Goal: Task Accomplishment & Management: Manage account settings

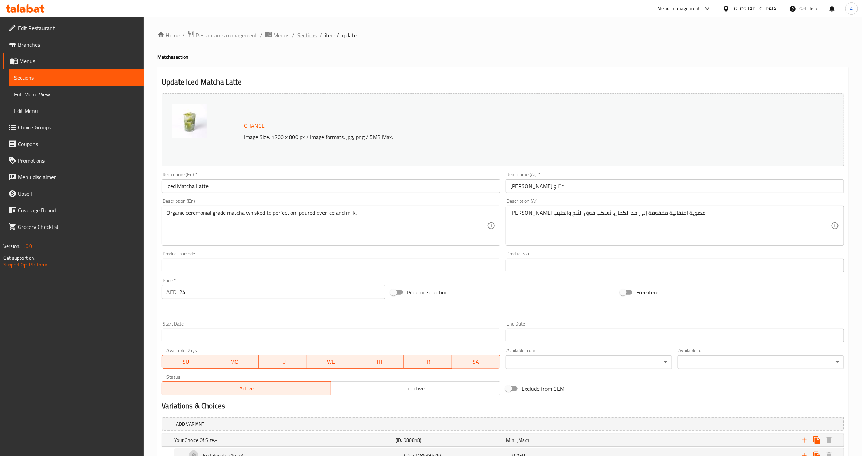
click at [310, 34] on span "Sections" at bounding box center [307, 35] width 20 height 8
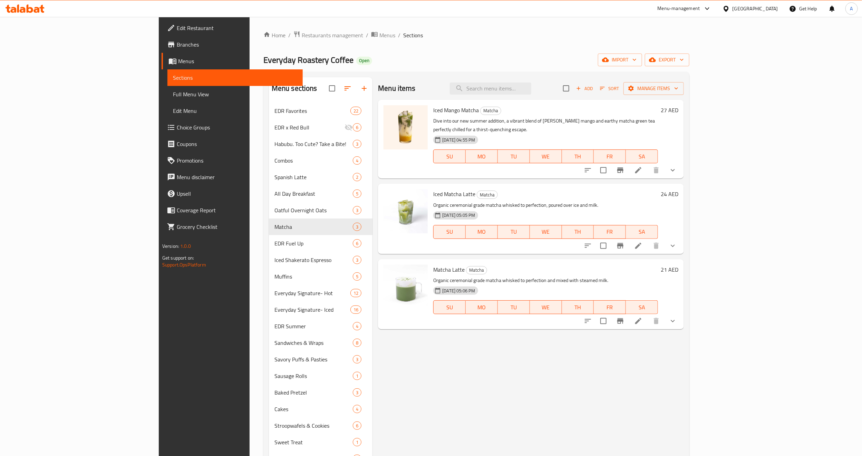
click at [730, 10] on icon at bounding box center [725, 8] width 7 height 7
click at [690, 70] on div "[GEOGRAPHIC_DATA]" at bounding box center [703, 71] width 57 height 16
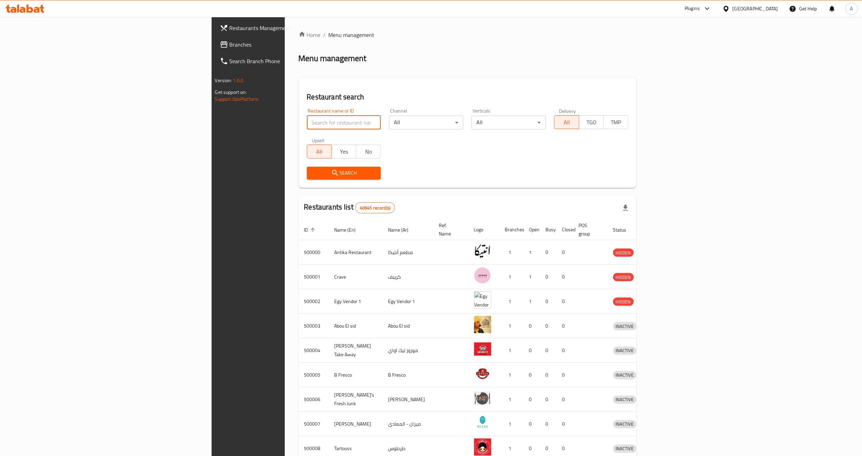
click at [307, 119] on input "search" at bounding box center [344, 123] width 74 height 14
paste input "702183"
type input "702183"
click at [307, 178] on button "Search" at bounding box center [344, 173] width 74 height 13
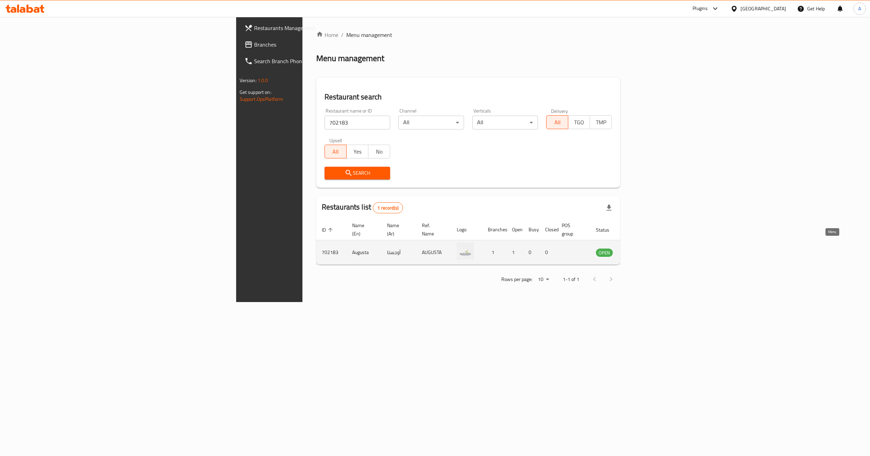
click at [645, 248] on link "enhanced table" at bounding box center [638, 252] width 13 height 8
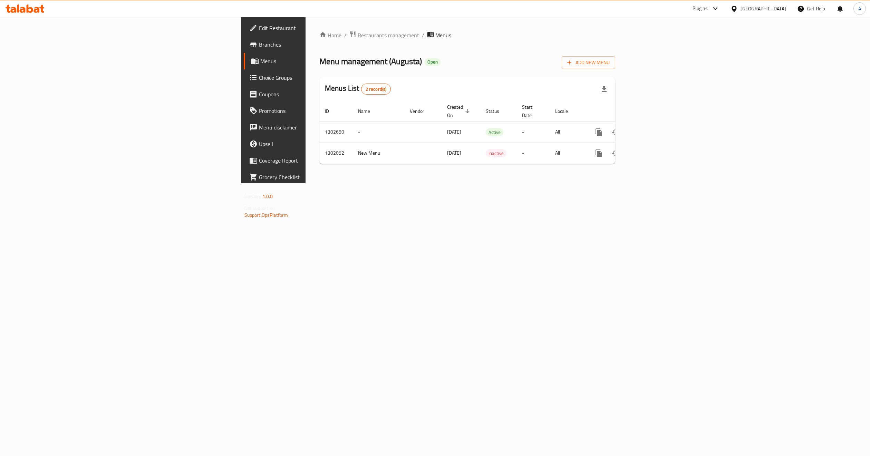
click at [629, 183] on div "Home / Restaurants management / Menus Menu management ( Augusta ) Open Add New …" at bounding box center [466, 100] width 323 height 166
click at [604, 160] on div "Home / Restaurants management / Menus Menu management ( Augusta ) Open Add New …" at bounding box center [467, 100] width 296 height 139
click at [305, 183] on div "Home / Restaurants management / Menus Menu management ( Augusta ) Open Add New …" at bounding box center [466, 100] width 323 height 166
click at [259, 43] on span "Branches" at bounding box center [320, 44] width 122 height 8
click at [653, 127] on icon "enhanced table" at bounding box center [648, 131] width 8 height 8
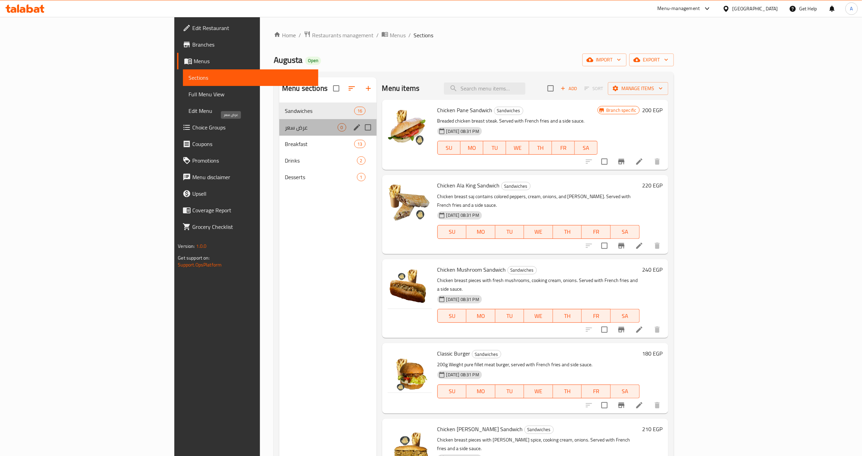
click at [285, 128] on span "عرض سعر" at bounding box center [311, 127] width 52 height 8
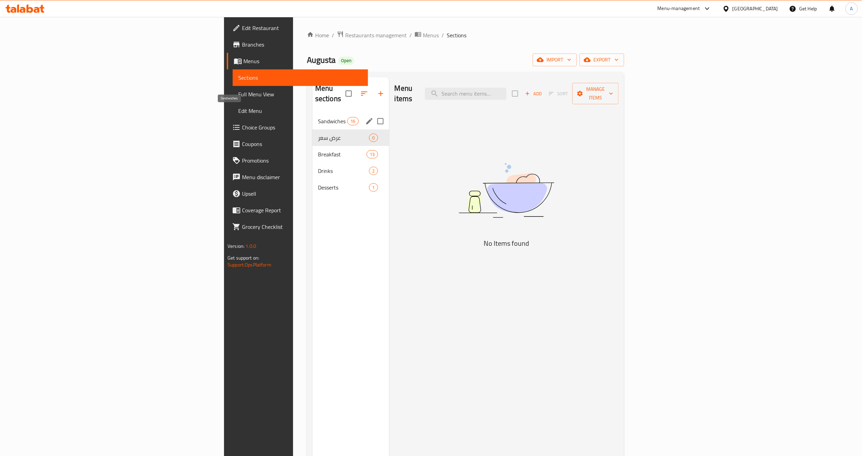
click at [318, 117] on span "Sandwiches" at bounding box center [332, 121] width 29 height 8
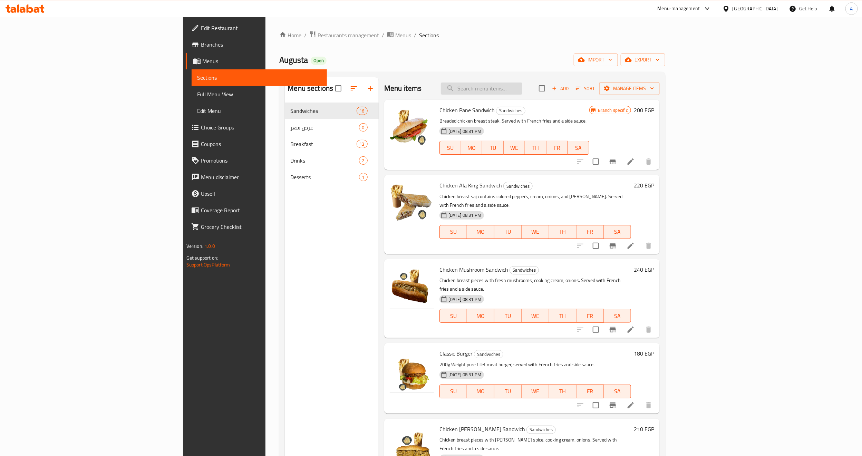
click at [522, 84] on input "search" at bounding box center [481, 88] width 81 height 12
paste input "ساندوتش صدر دجاج مشوى: صدر دجاج ستيك مشوي تقدم مع مياة غازية"
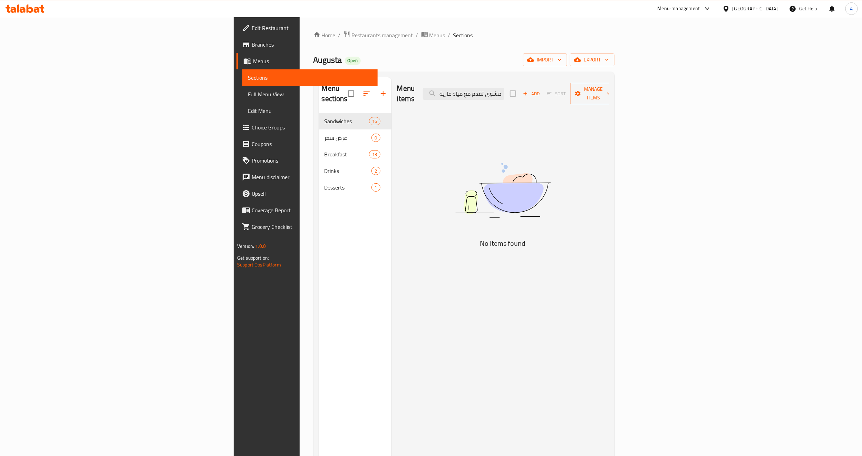
drag, startPoint x: 554, startPoint y: 92, endPoint x: 478, endPoint y: 92, distance: 75.9
click at [478, 92] on div "Menu items ساندوتش صدر دجاج مشوى: صدر دجاج ستيك مشوي تقدم مع مياة غازية Add Sor…" at bounding box center [503, 93] width 212 height 33
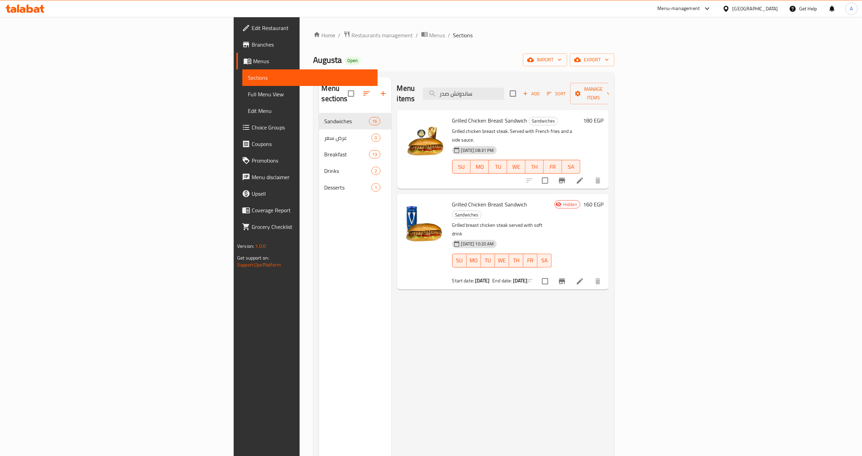
click at [517, 221] on p "Grilled breast chicken steak served with soft drink" at bounding box center [501, 229] width 99 height 17
click at [452, 199] on span "Grilled Chicken Breast Sandwich" at bounding box center [489, 204] width 75 height 10
copy h6 "Grilled Chicken Breast Sandwich"
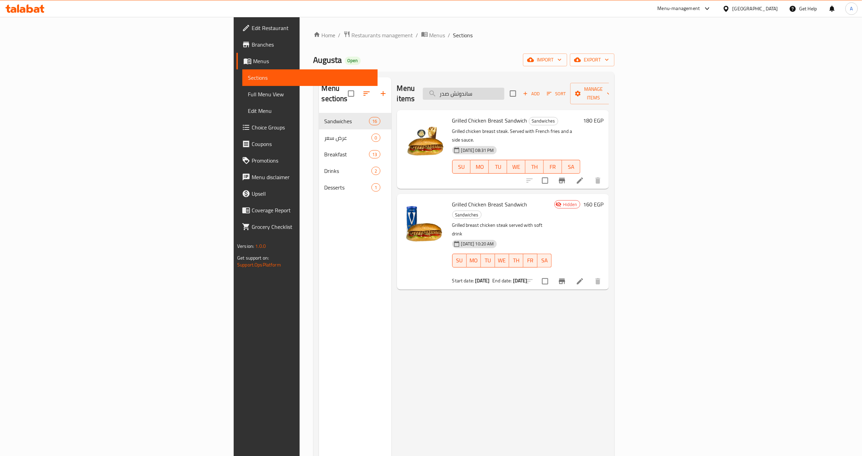
click at [504, 91] on input "ساندوتش صدر" at bounding box center [463, 94] width 81 height 12
paste input "Grilled Chicken Breast Sandwich"
click at [516, 237] on div "12-08-2025 10:20 AM SU MO TU WE TH FR SA" at bounding box center [501, 255] width 105 height 37
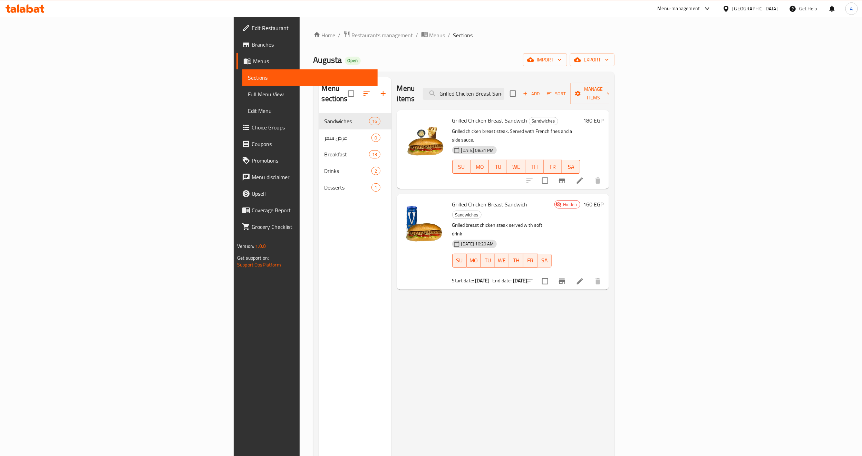
click at [516, 237] on div "12-08-2025 10:20 AM SU MO TU WE TH FR SA" at bounding box center [501, 255] width 105 height 37
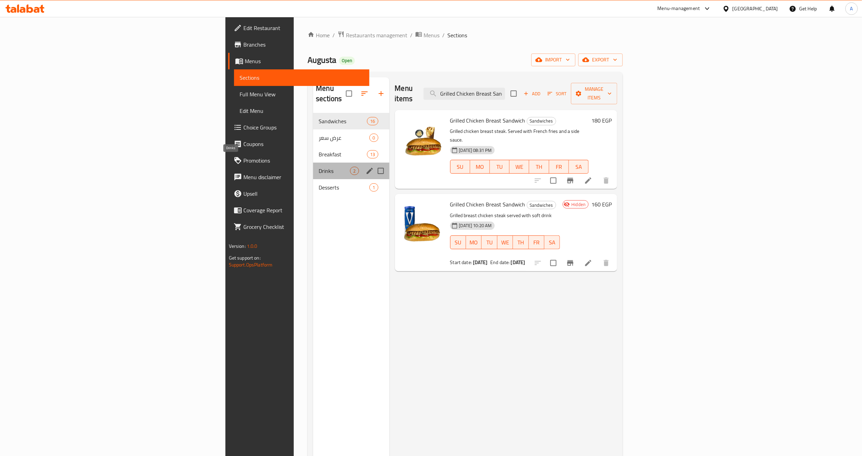
click at [319, 167] on span "Drinks" at bounding box center [334, 171] width 31 height 8
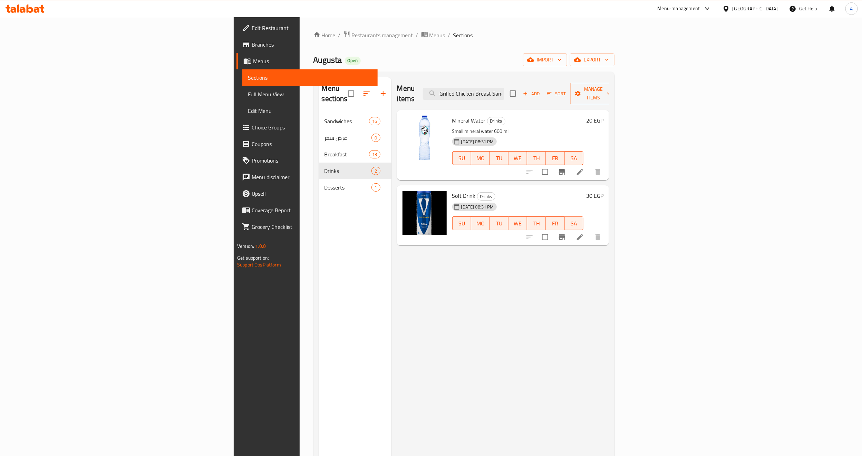
click at [479, 188] on div "Soft Drink Drinks 25-07-2025 08:31 PM SU MO TU WE TH FR SA" at bounding box center [517, 215] width 137 height 55
click at [493, 98] on div "Menu items Grilled Chicken Breast Sandwich Add Sort Manage items" at bounding box center [503, 93] width 212 height 33
click at [482, 319] on div "Menu items Grilled Chicken Breast Sandwich Add Sort Manage items Mineral Water …" at bounding box center [499, 305] width 217 height 456
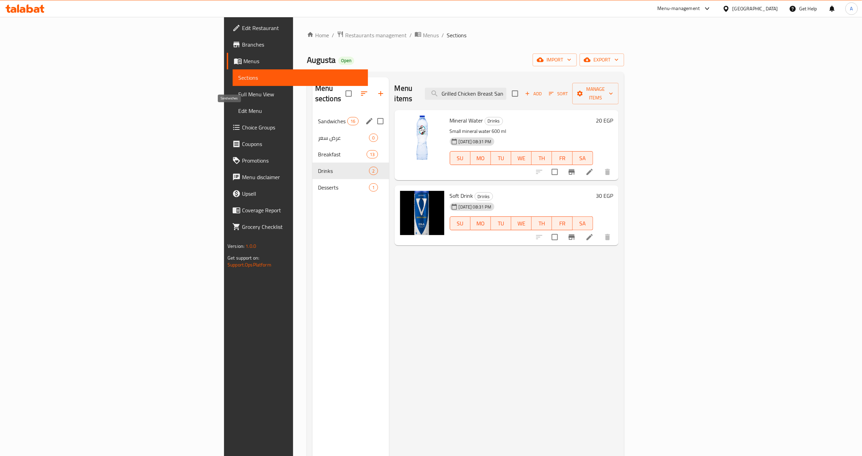
click at [318, 117] on span "Sandwiches" at bounding box center [332, 121] width 29 height 8
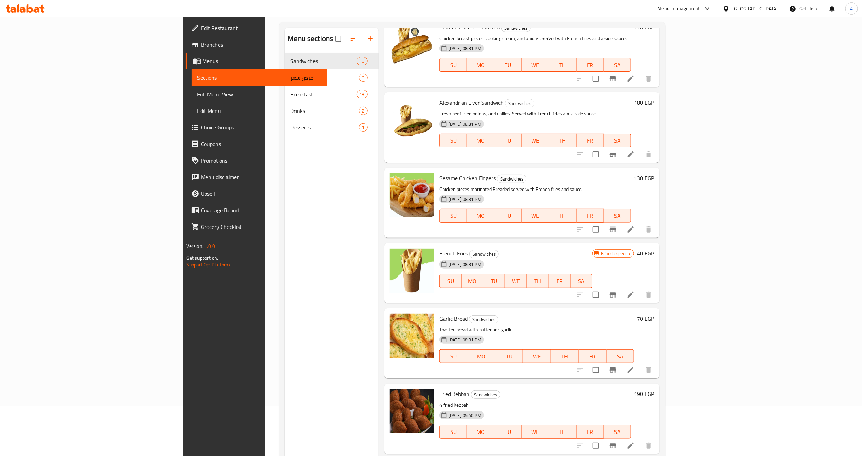
scroll to position [97, 0]
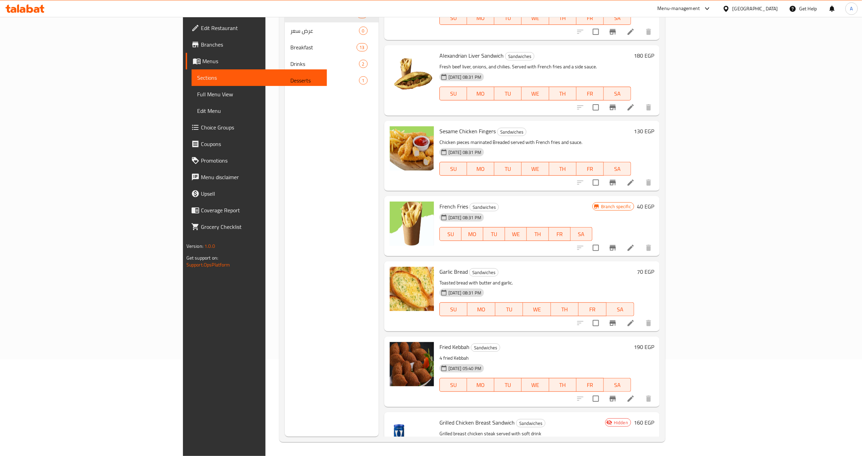
click at [523, 418] on h6 "Grilled Chicken Breast Sandwich Sandwiches" at bounding box center [520, 423] width 163 height 10
click at [555, 429] on p "Grilled breast chicken steak served with soft drink" at bounding box center [520, 433] width 163 height 9
click at [439, 417] on span "Grilled Chicken Breast Sandwich" at bounding box center [476, 422] width 75 height 10
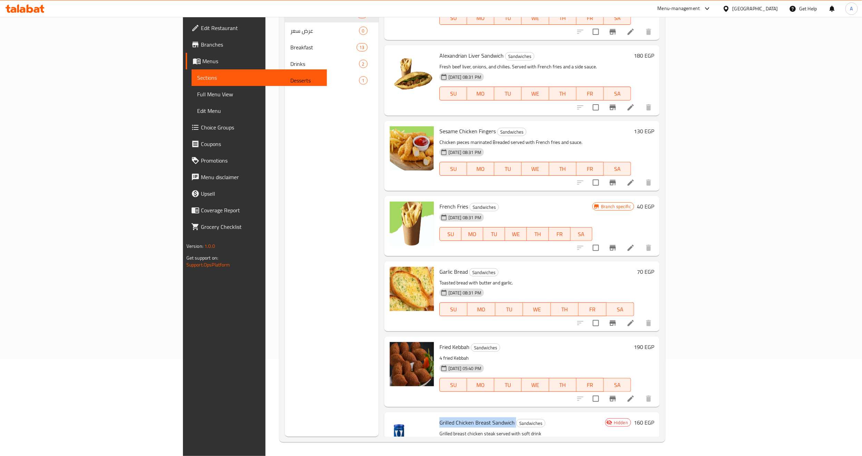
click at [439, 417] on span "Grilled Chicken Breast Sandwich" at bounding box center [476, 422] width 75 height 10
copy h6 "Grilled Chicken Breast Sandwich"
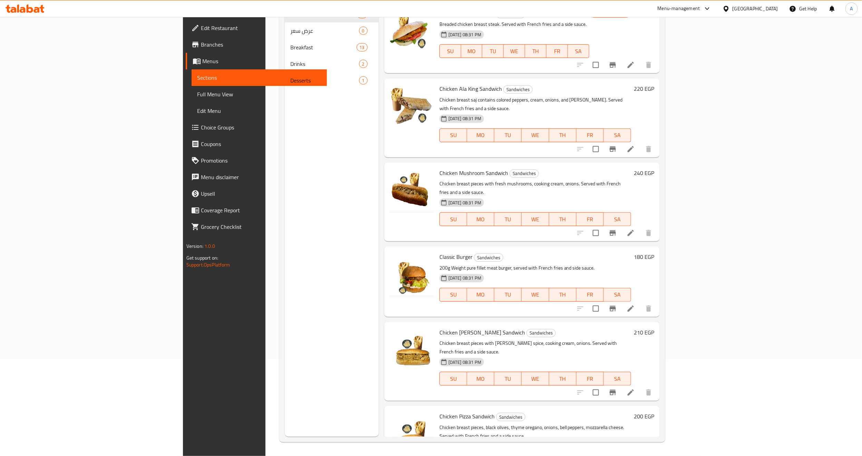
scroll to position [0, 0]
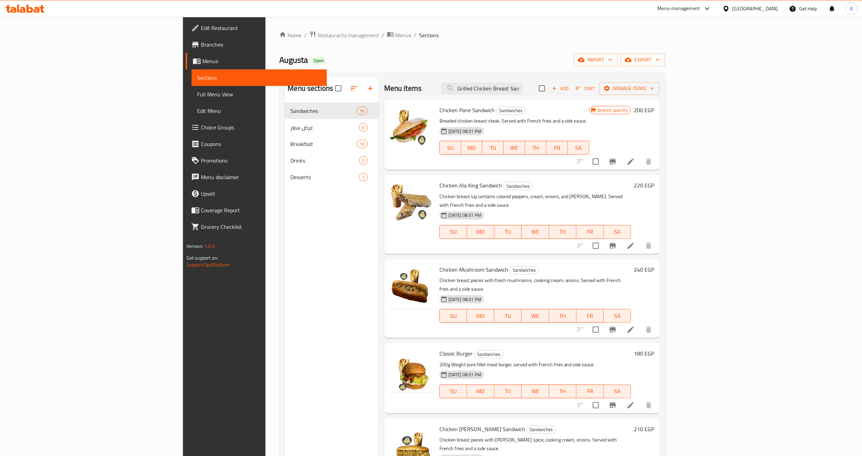
click at [528, 96] on div "Menu items Grilled Chicken Breast Sandwich Add Sort Manage items" at bounding box center [521, 88] width 275 height 22
click at [522, 94] on input "Grilled Chicken Breast Sandwich" at bounding box center [481, 88] width 81 height 12
paste input "search"
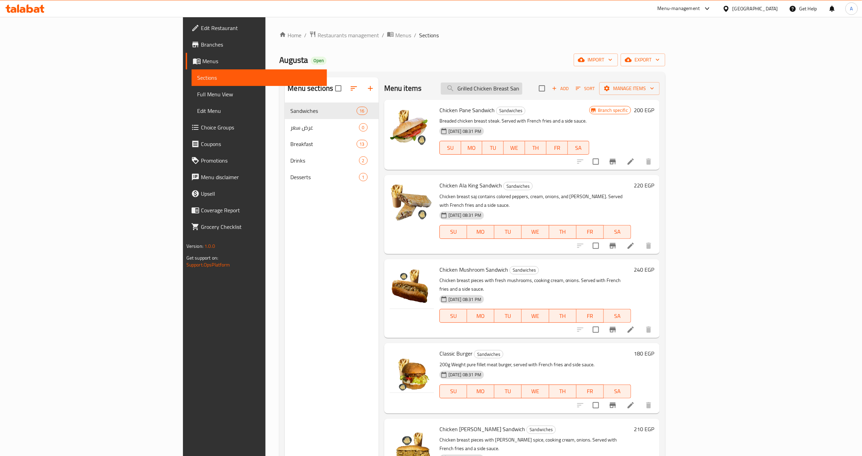
scroll to position [0, 13]
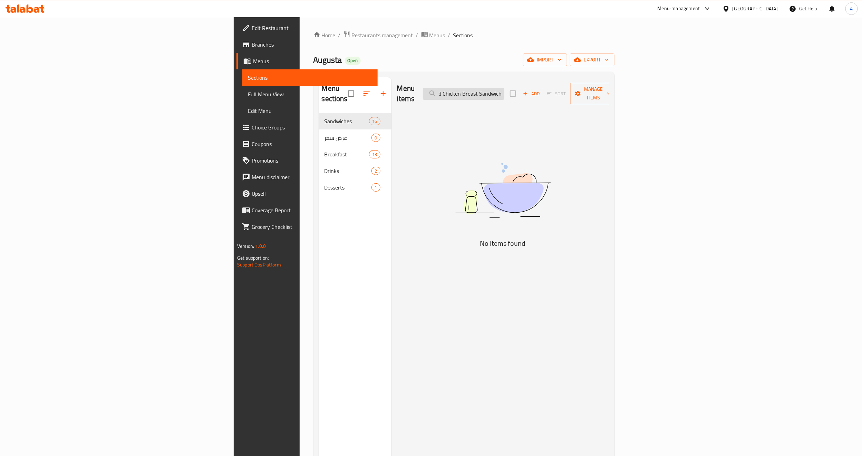
type input "Grilled Chicken Breast Sandwich"
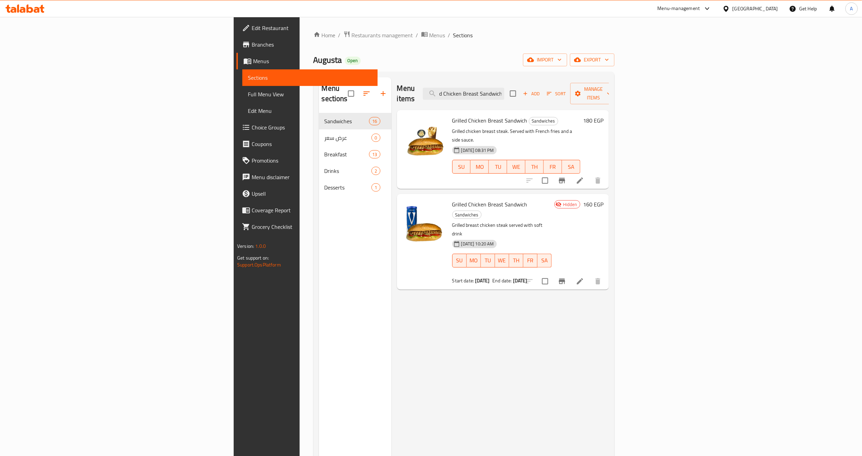
click at [549, 199] on h6 "Grilled Chicken Breast Sandwich Sandwiches" at bounding box center [501, 208] width 99 height 19
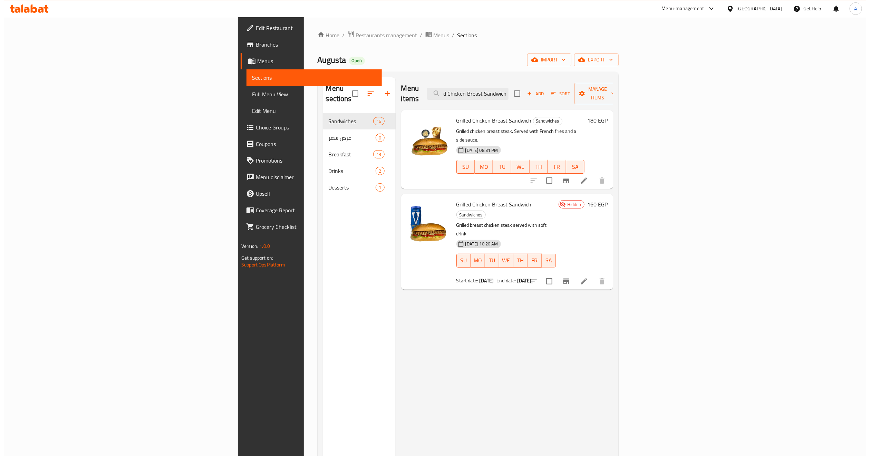
scroll to position [0, 0]
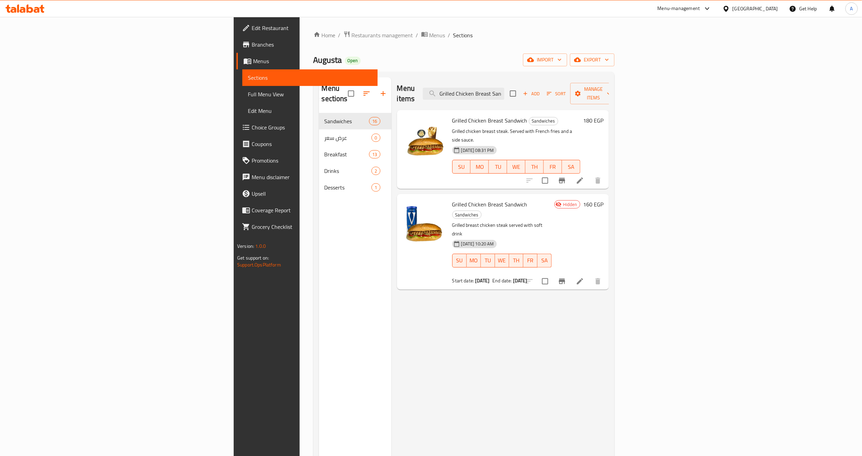
click at [459, 261] on div "Menu items Grilled Chicken Breast Sandwich Add Sort Manage items Grilled Chicke…" at bounding box center [499, 305] width 217 height 456
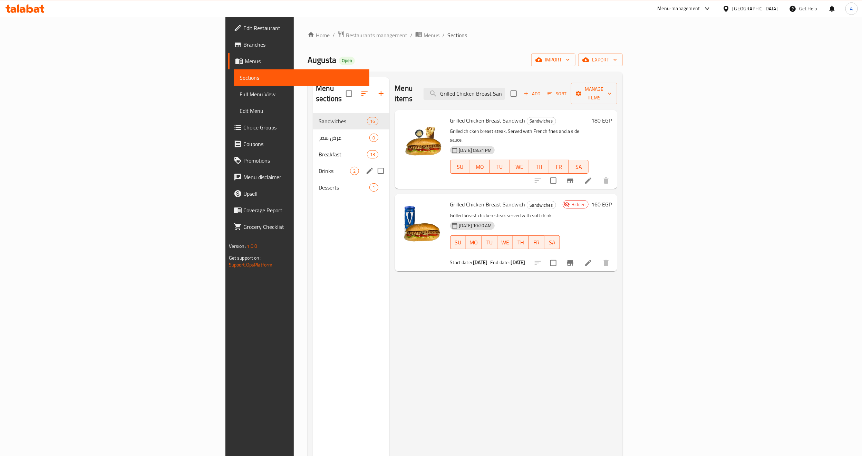
click at [319, 167] on span "Drinks" at bounding box center [334, 171] width 31 height 8
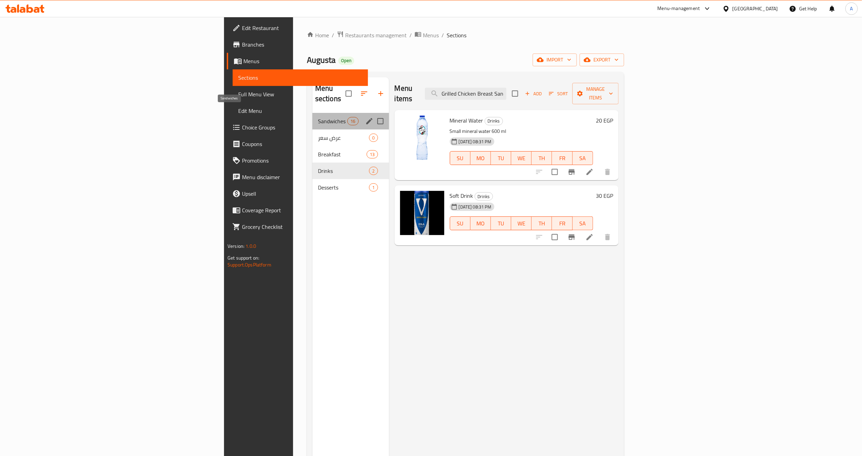
click at [318, 117] on span "Sandwiches" at bounding box center [332, 121] width 29 height 8
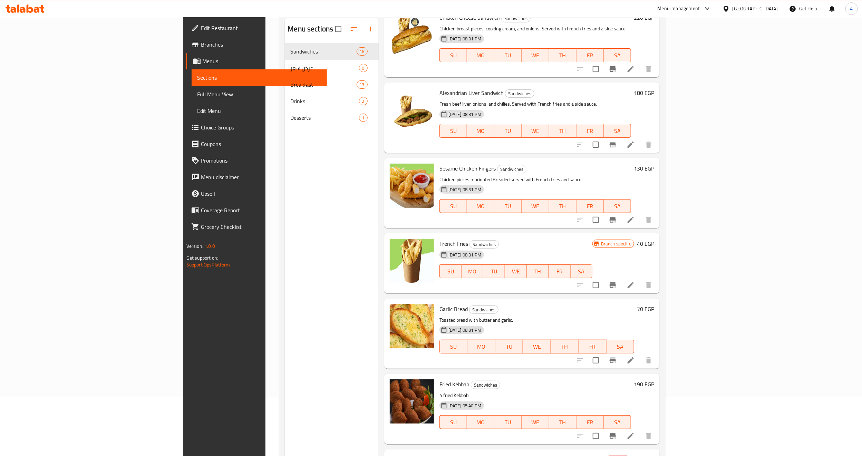
scroll to position [97, 0]
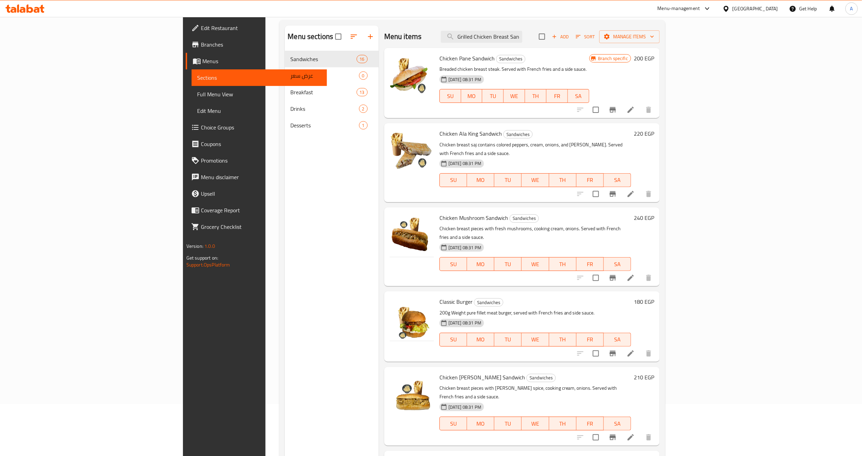
scroll to position [0, 0]
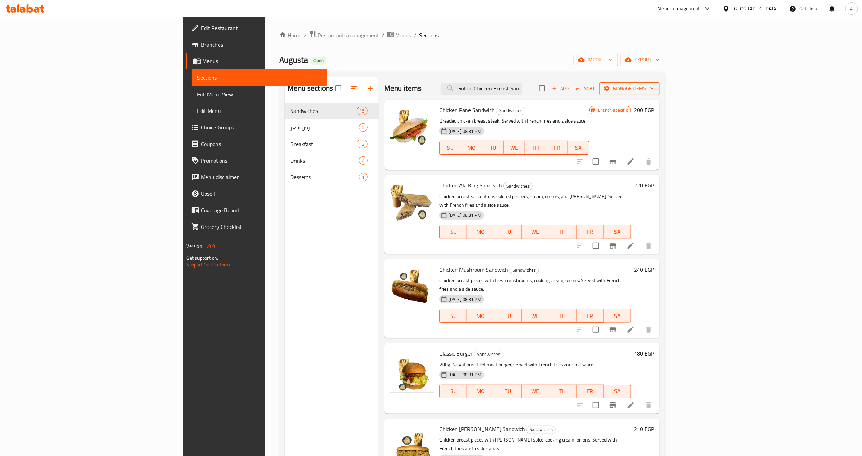
click at [654, 88] on span "Manage items" at bounding box center [629, 88] width 49 height 9
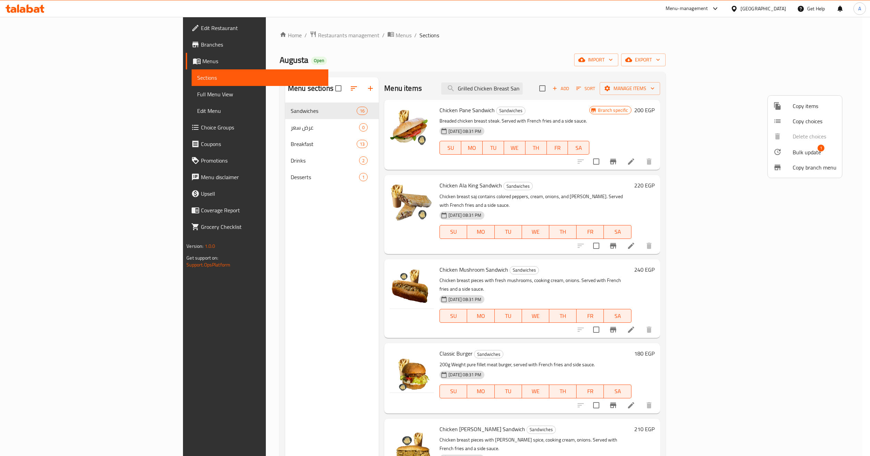
click at [790, 152] on div at bounding box center [782, 152] width 19 height 8
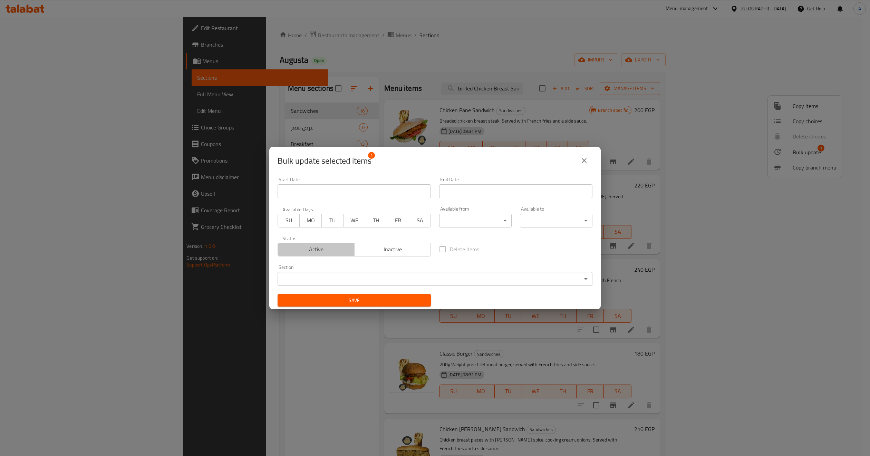
click at [323, 247] on span "Active" at bounding box center [316, 249] width 71 height 10
click at [346, 304] on span "Save" at bounding box center [354, 300] width 142 height 9
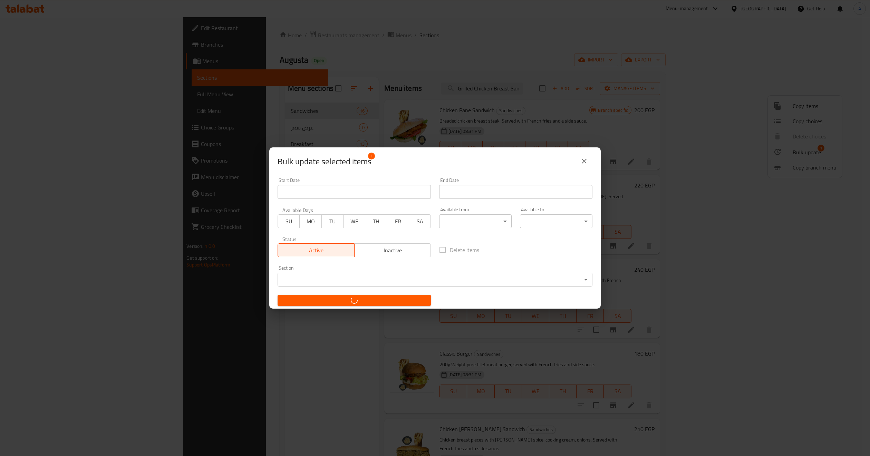
checkbox input "false"
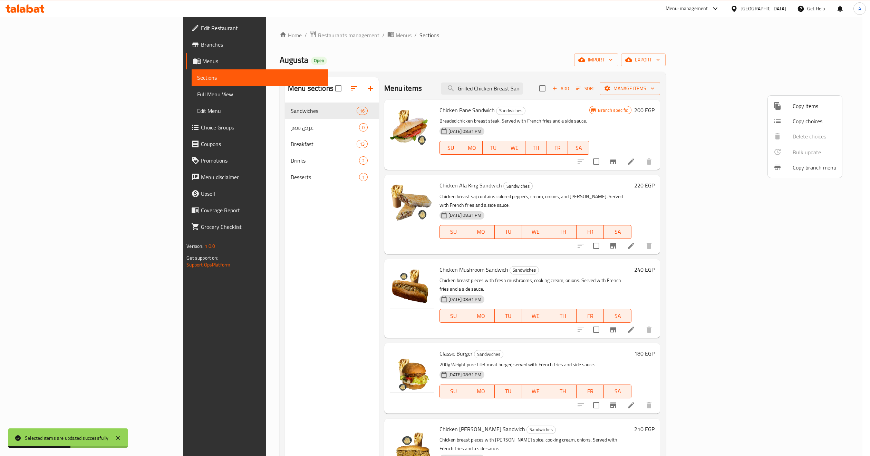
drag, startPoint x: 840, startPoint y: 238, endPoint x: 834, endPoint y: 358, distance: 119.6
click at [839, 361] on div at bounding box center [435, 228] width 870 height 456
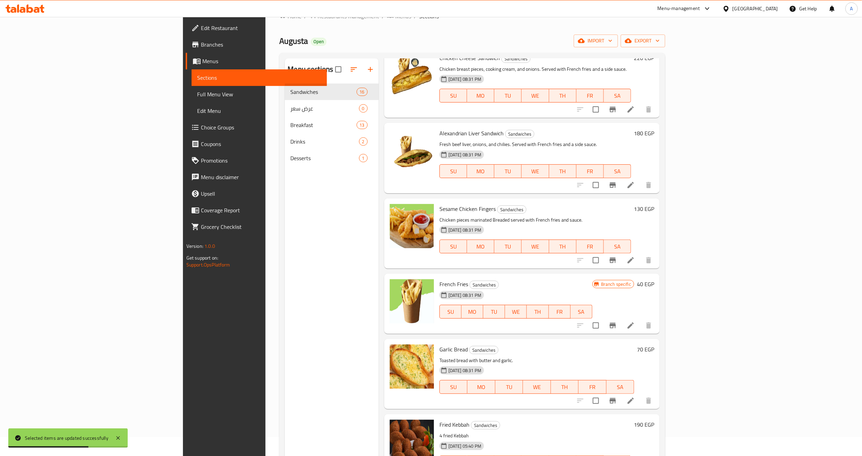
scroll to position [97, 0]
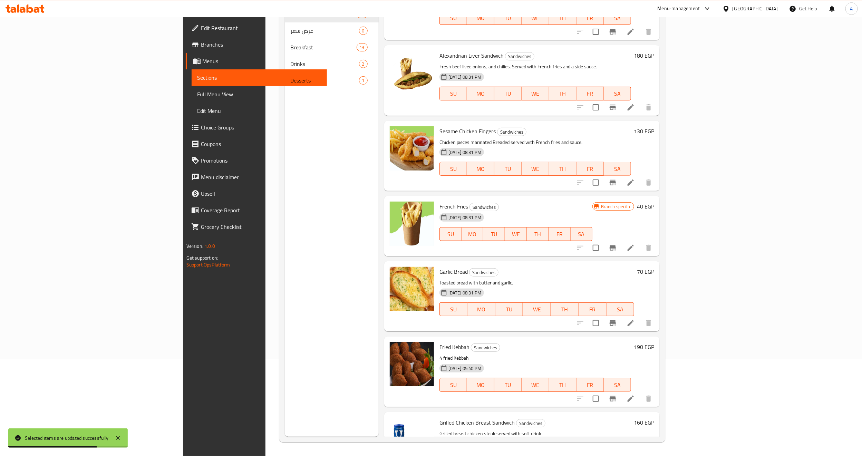
click at [439, 417] on span "Grilled Chicken Breast Sandwich" at bounding box center [476, 422] width 75 height 10
copy h6 "Grilled Chicken Breast Sandwich"
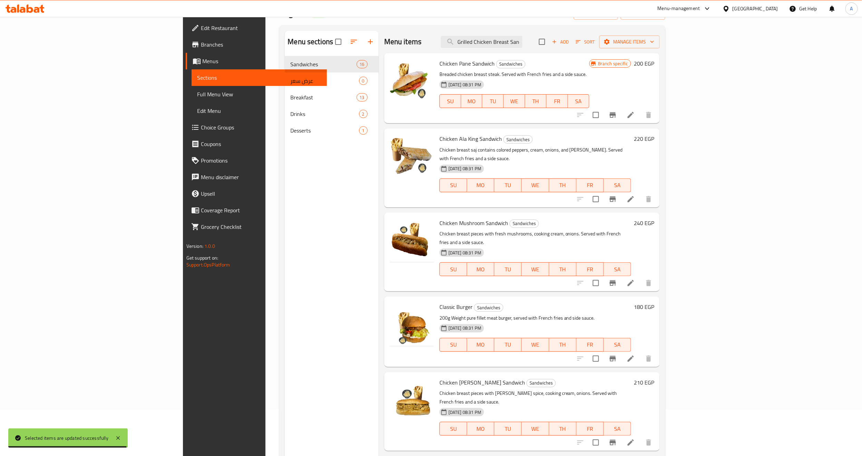
scroll to position [0, 0]
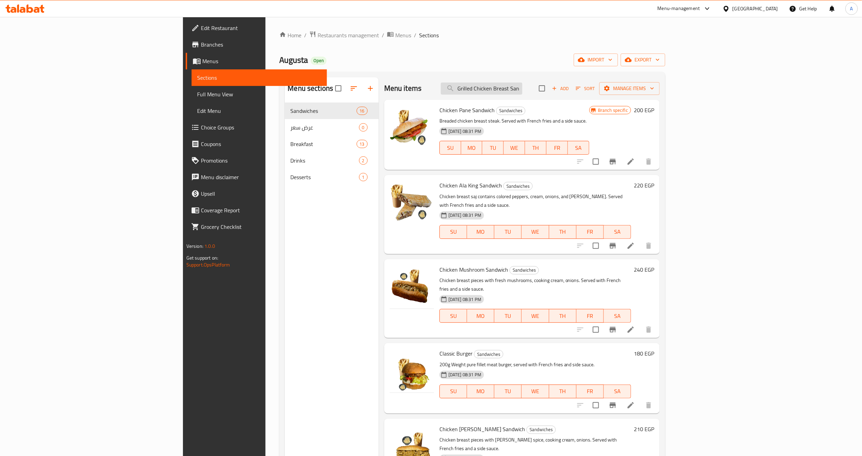
click at [522, 92] on input "Grilled Chicken Breast Sandwich" at bounding box center [481, 88] width 81 height 12
paste input "search"
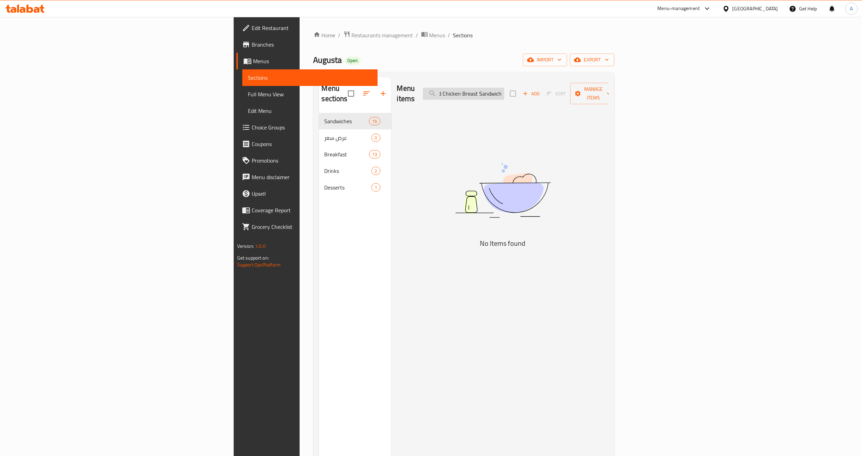
type input "Grilled Chicken Breast Sandwich"
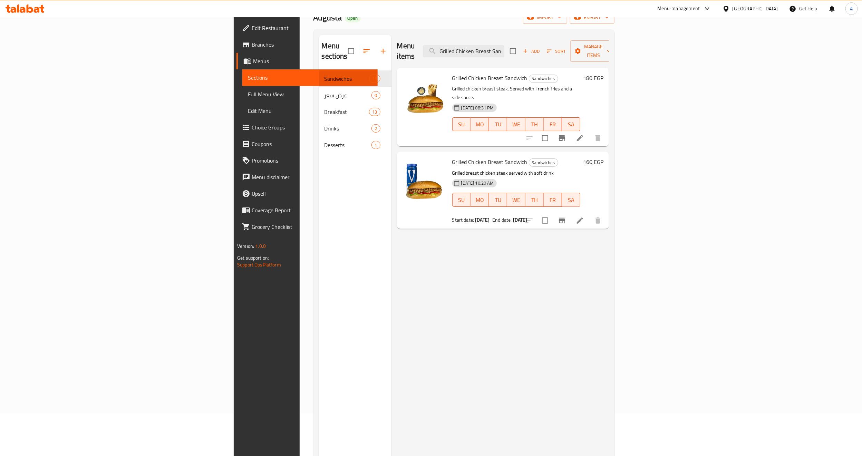
scroll to position [0, 0]
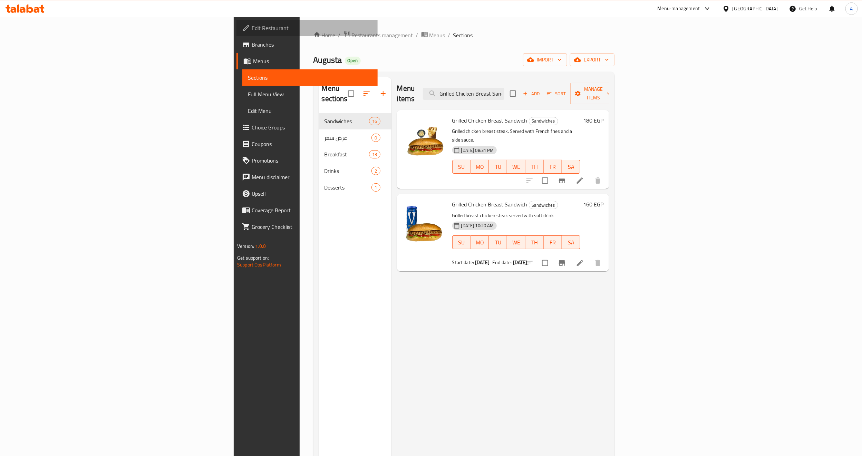
click at [252, 25] on span "Edit Restaurant" at bounding box center [312, 28] width 120 height 8
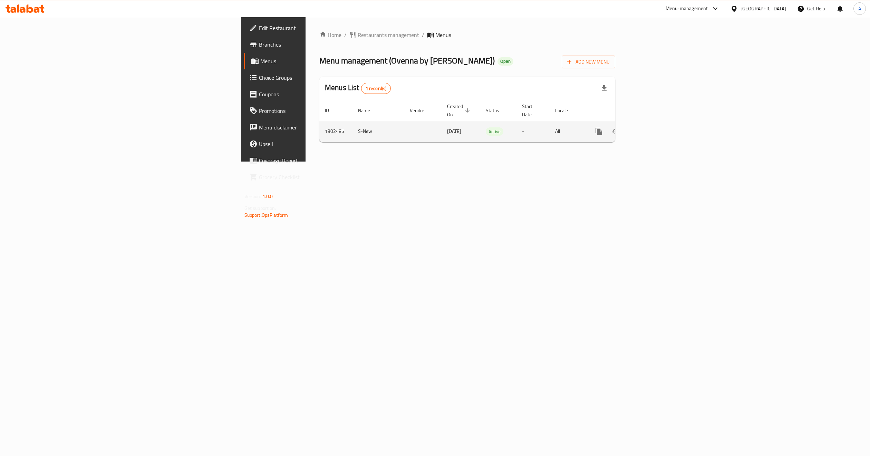
click at [653, 127] on icon "enhanced table" at bounding box center [648, 131] width 8 height 8
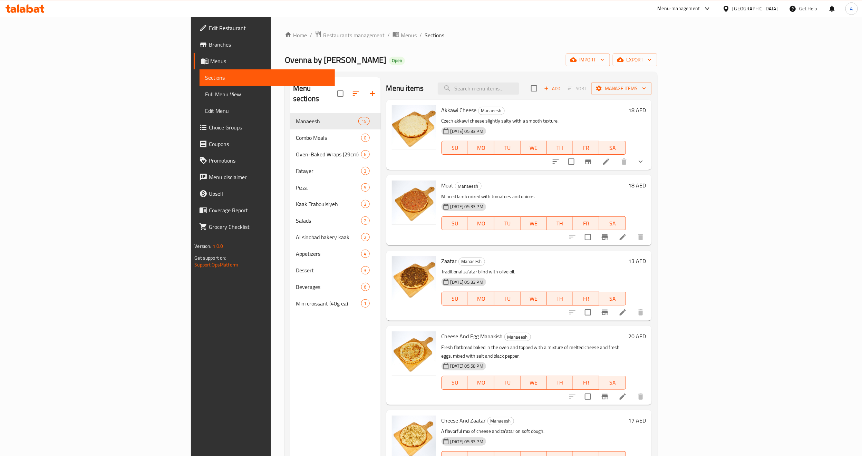
click at [290, 404] on div "Menu sections Manaeesh 15 Combo Meals 0 Oven-Baked Wraps (29cm) 6 Fatayer 3 Piz…" at bounding box center [335, 305] width 90 height 456
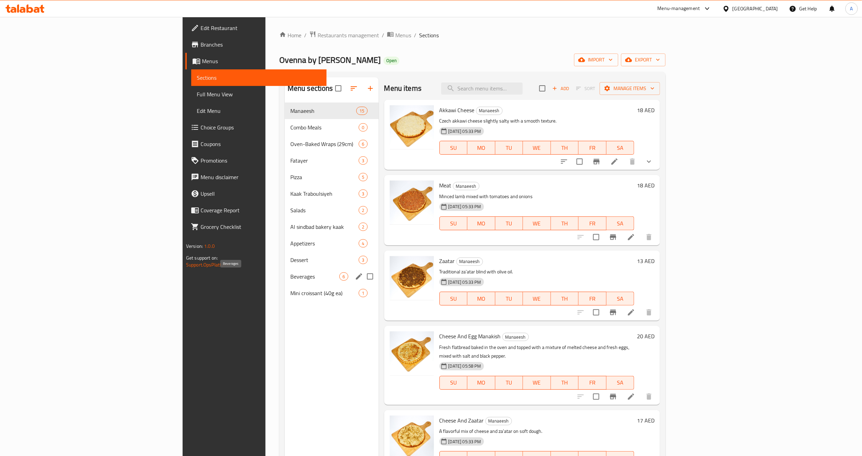
click at [290, 277] on span "Beverages" at bounding box center [314, 276] width 49 height 8
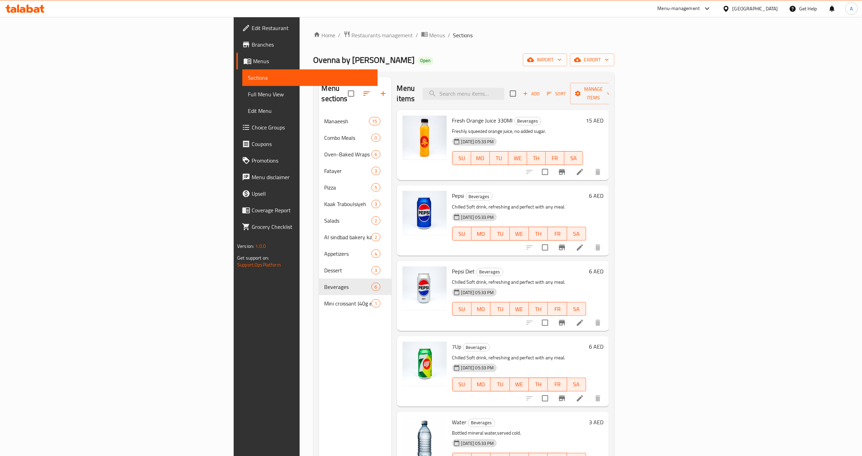
click at [319, 345] on div "Menu sections Manaeesh 15 Combo Meals 0 Oven-Baked Wraps (29cm) 6 Fatayer 3 Piz…" at bounding box center [355, 305] width 72 height 456
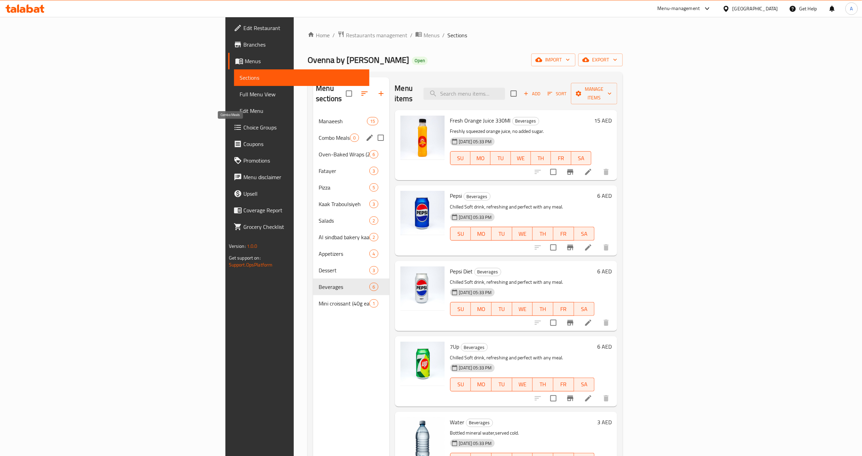
click at [319, 134] on span "Combo Meals" at bounding box center [334, 138] width 31 height 8
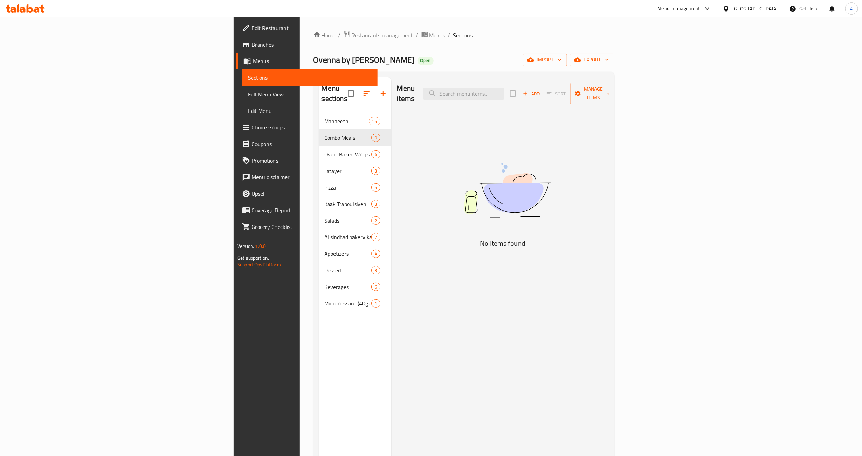
click at [737, 7] on div "United Arab Emirates" at bounding box center [755, 9] width 46 height 8
click at [689, 72] on div "[GEOGRAPHIC_DATA]" at bounding box center [703, 71] width 57 height 16
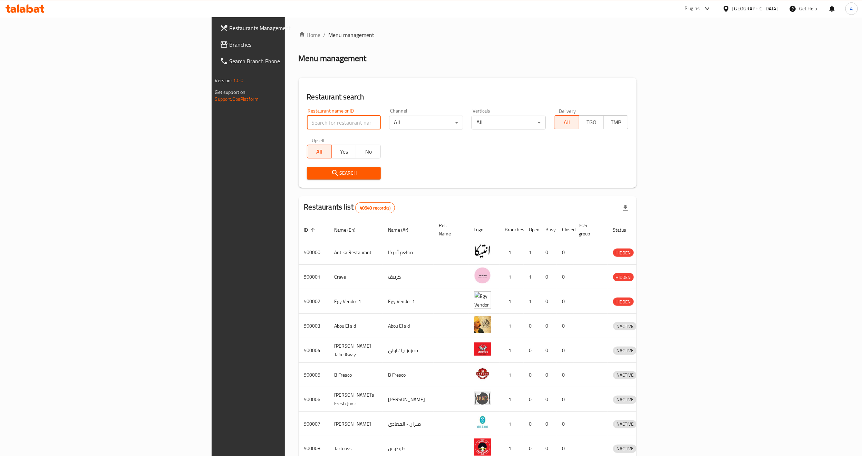
paste input "670104"
type input "670104"
click at [312, 173] on span "Search" at bounding box center [343, 173] width 63 height 9
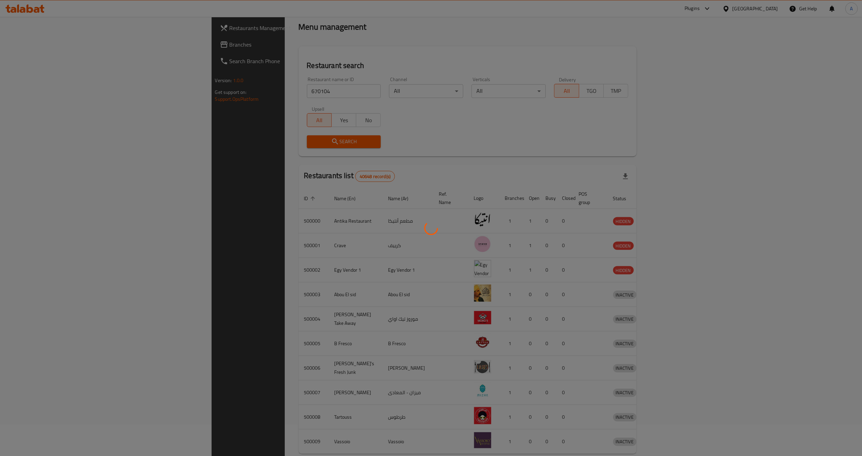
scroll to position [62, 0]
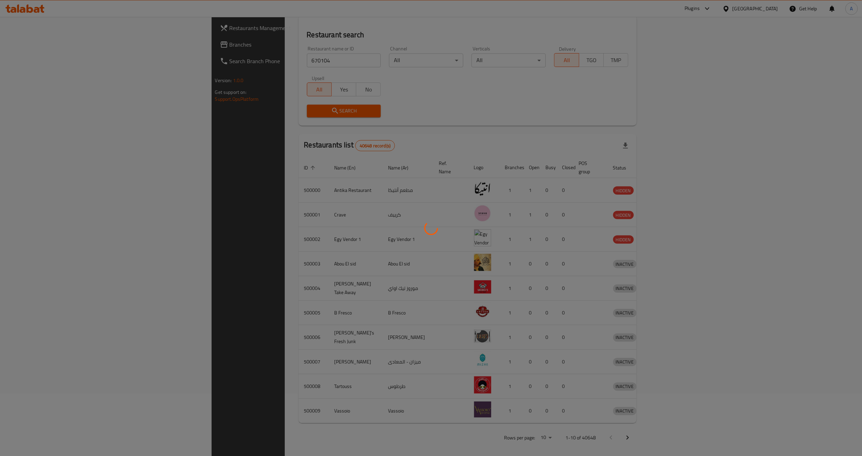
click at [430, 431] on div at bounding box center [431, 228] width 862 height 456
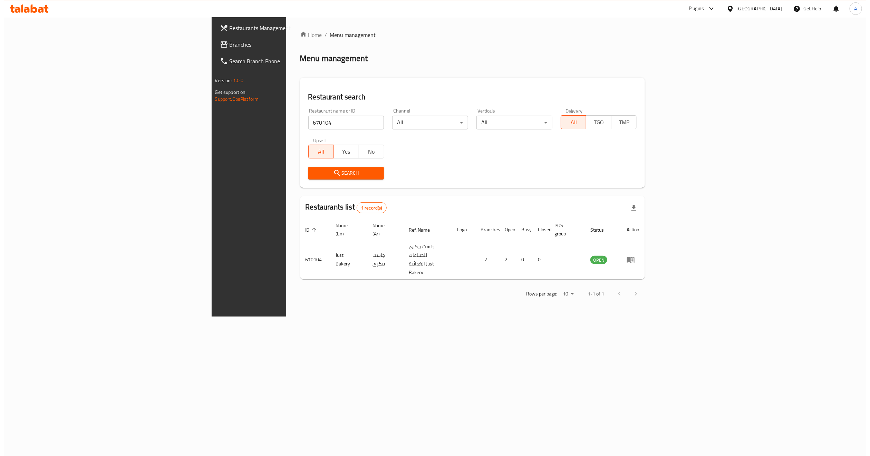
scroll to position [0, 0]
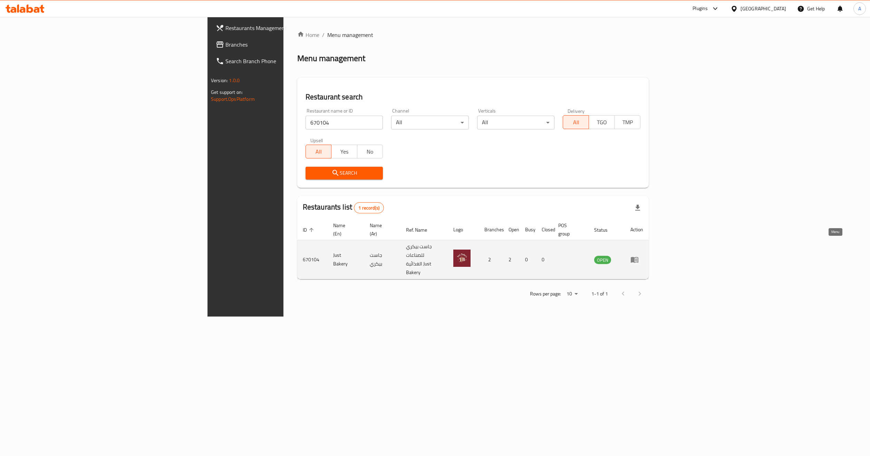
click at [639, 255] on icon "enhanced table" at bounding box center [634, 259] width 8 height 8
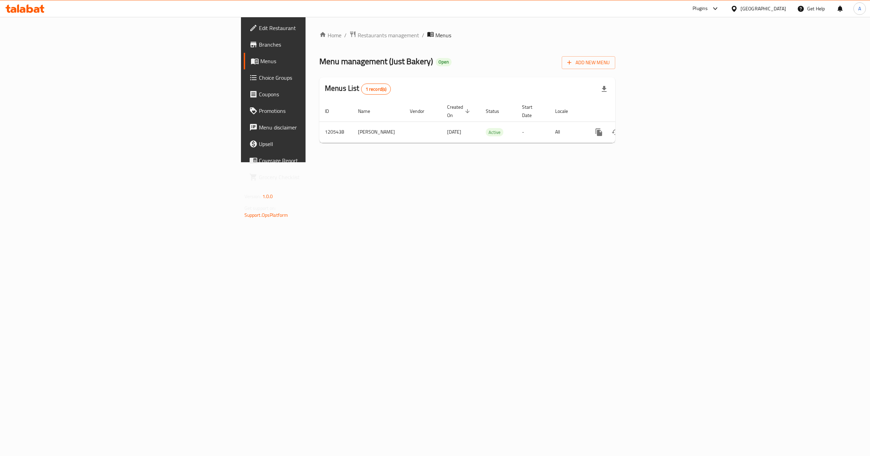
click at [244, 49] on link "Branches" at bounding box center [315, 44] width 143 height 17
click at [653, 127] on icon "enhanced table" at bounding box center [648, 131] width 8 height 8
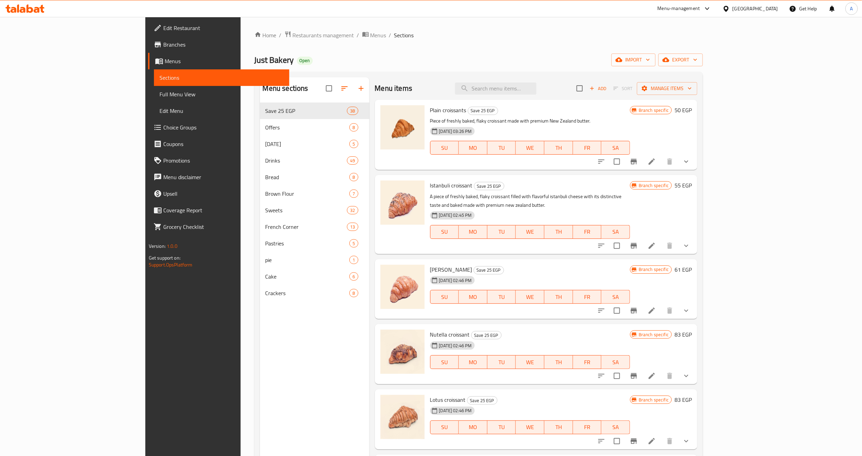
click at [270, 327] on div "Menu sections Save 25 EGP 38 Offers 8 Ramadan 5 Drinks 49 Bread 8 Brown Flour 7…" at bounding box center [314, 305] width 109 height 456
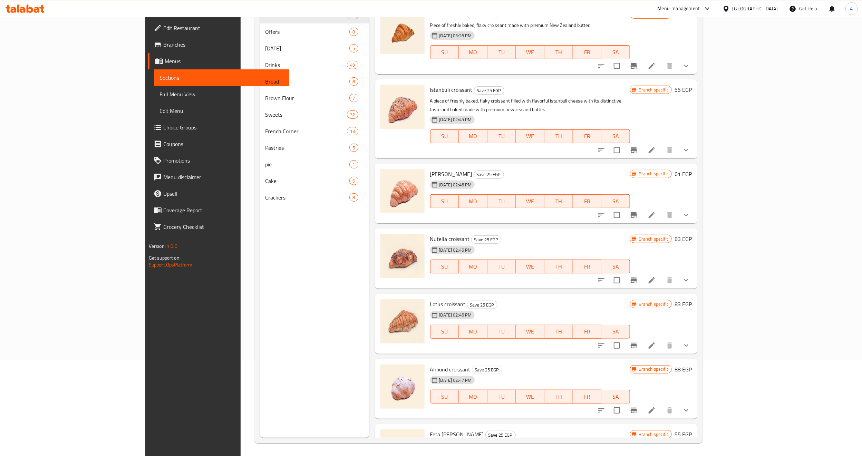
scroll to position [97, 0]
click at [694, 271] on button "show more" at bounding box center [686, 279] width 17 height 17
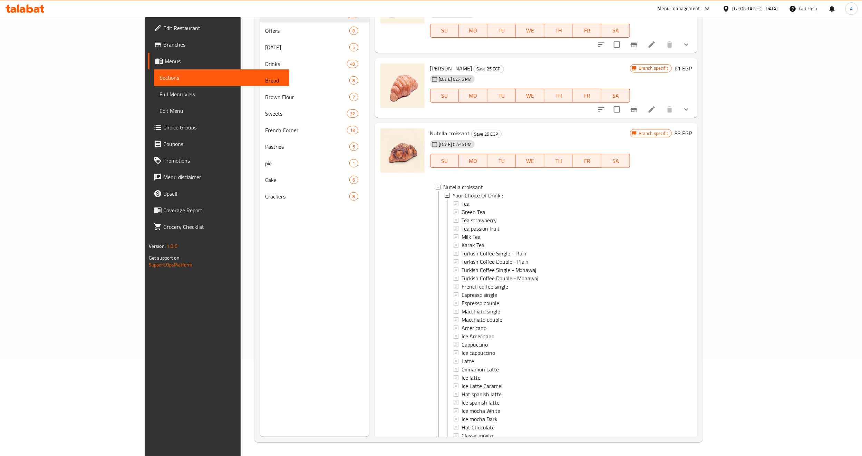
scroll to position [207, 0]
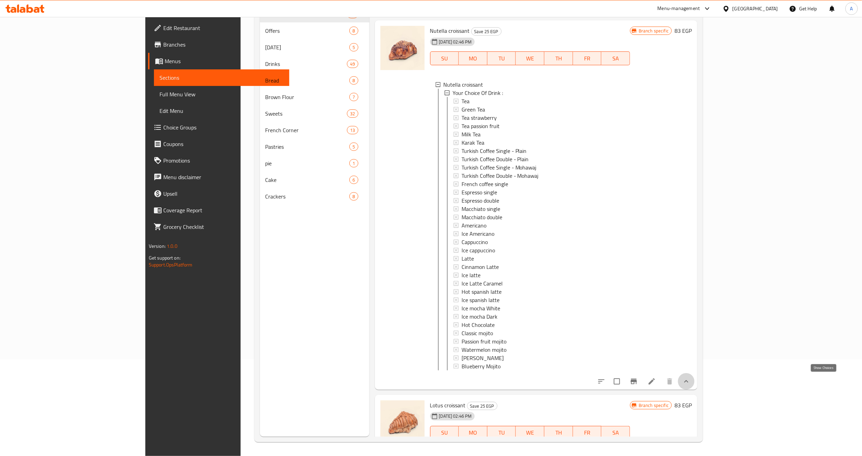
click at [690, 377] on icon "show more" at bounding box center [686, 381] width 8 height 8
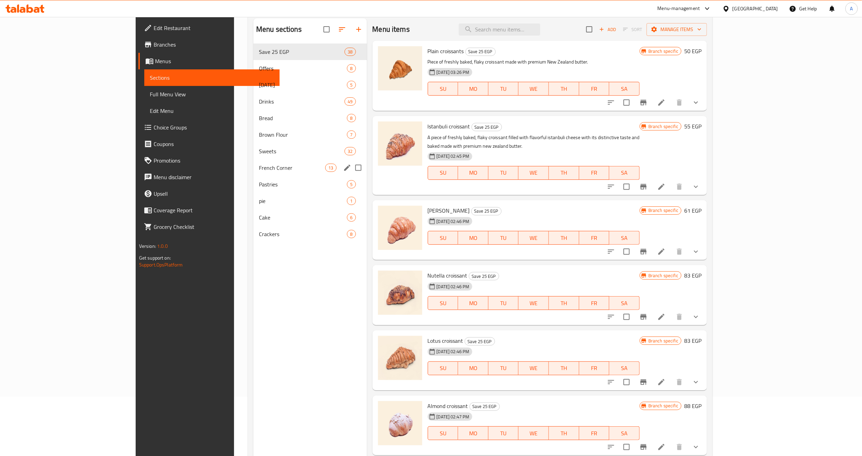
scroll to position [0, 0]
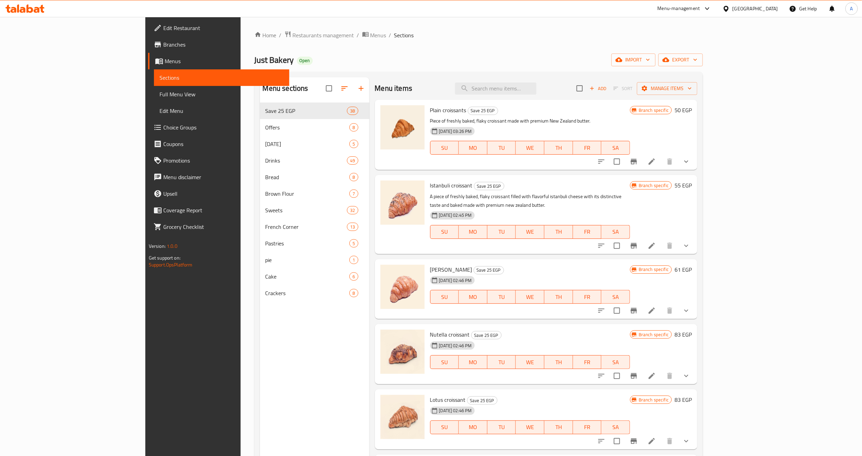
click at [514, 112] on h6 "Plain croissants Save 25 EGP" at bounding box center [530, 110] width 200 height 10
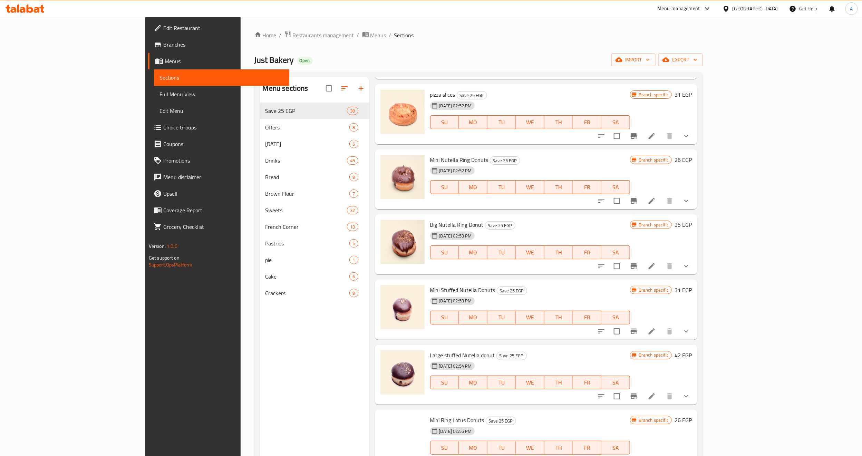
scroll to position [932, 0]
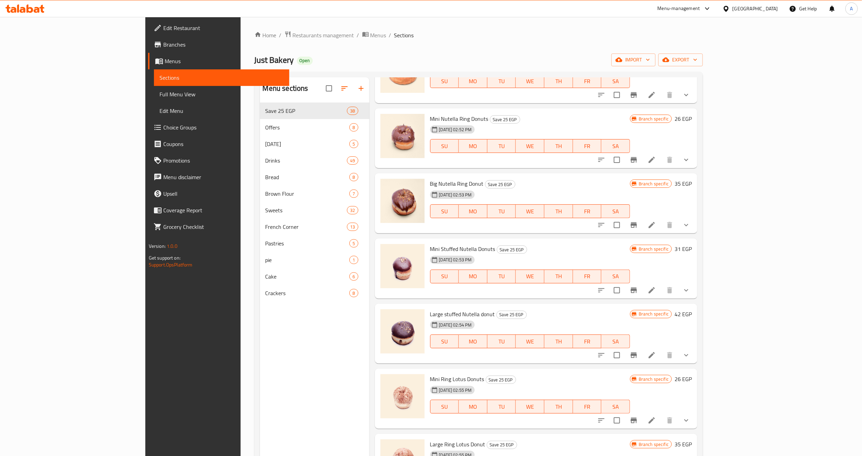
click at [694, 224] on button "show more" at bounding box center [686, 225] width 17 height 17
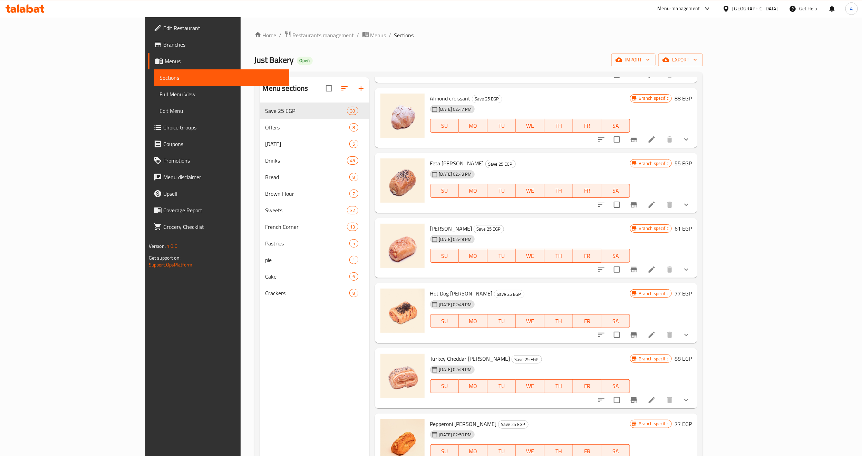
scroll to position [362, 0]
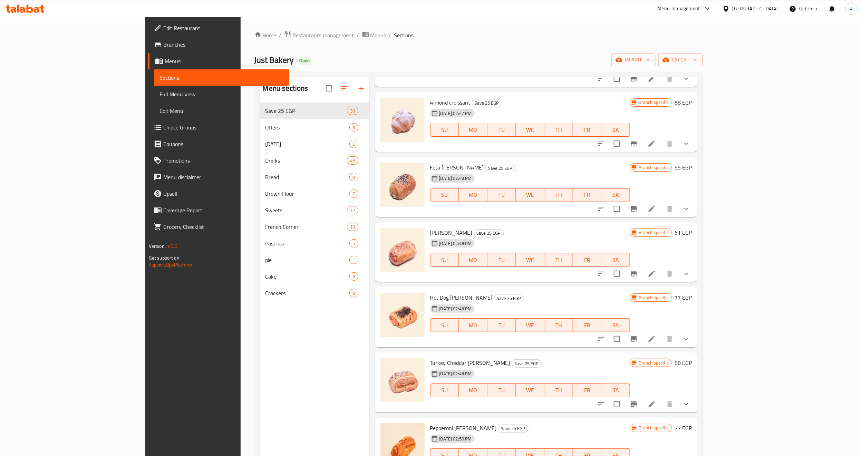
click at [261, 365] on div "Menu sections Save 25 EGP 38 Offers 8 Ramadan 5 Drinks 49 Bread 8 Brown Flour 7…" at bounding box center [314, 305] width 109 height 456
click at [262, 345] on div "Menu sections Save 25 EGP 38 Offers 8 Ramadan 5 Drinks 49 Bread 8 Brown Flour 7…" at bounding box center [314, 305] width 109 height 456
click at [373, 47] on div "Home / Restaurants management / Menus / Sections Just Bakery Open import export…" at bounding box center [478, 285] width 449 height 508
click at [260, 378] on div "Menu sections Save 25 EGP 38 Offers 8 Ramadan 5 Drinks 49 Bread 8 Brown Flour 7…" at bounding box center [314, 305] width 109 height 456
click at [690, 335] on icon "show more" at bounding box center [686, 339] width 8 height 8
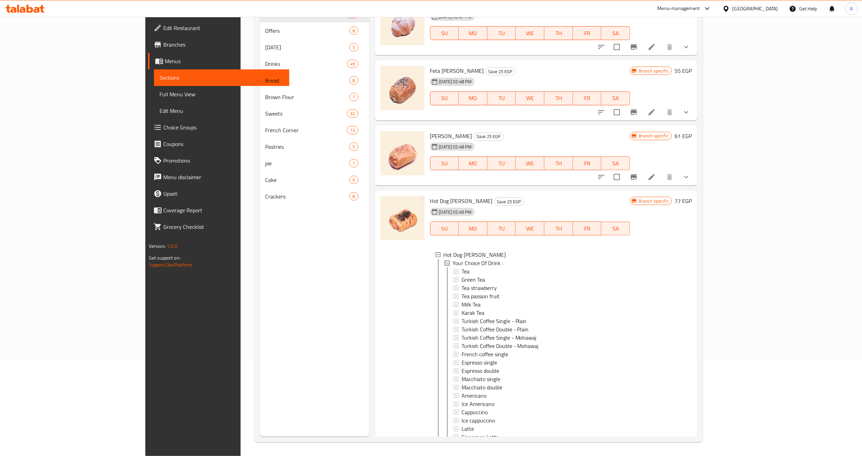
scroll to position [518, 0]
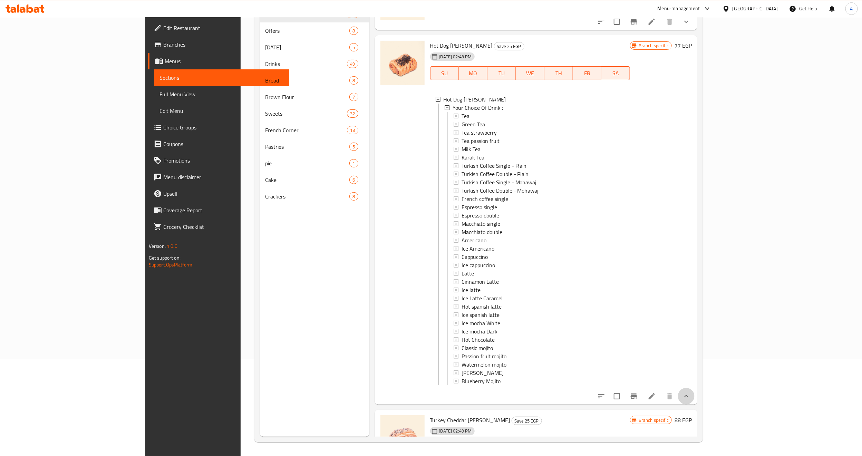
click at [694, 392] on button "show more" at bounding box center [686, 396] width 17 height 17
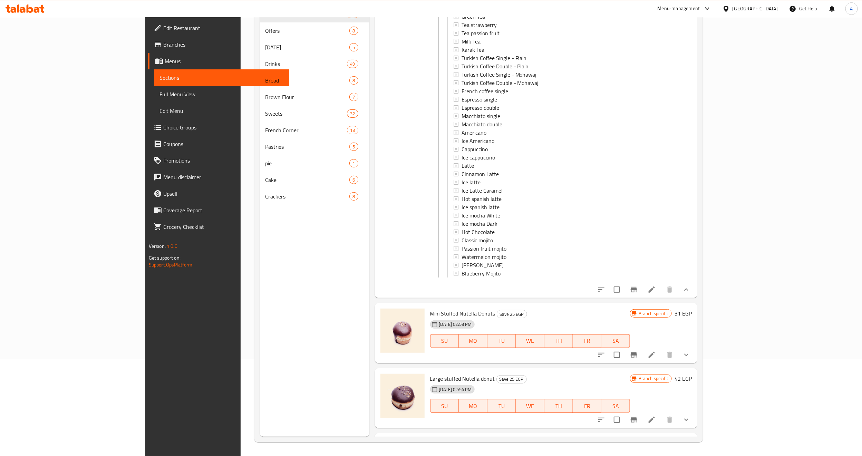
scroll to position [1087, 0]
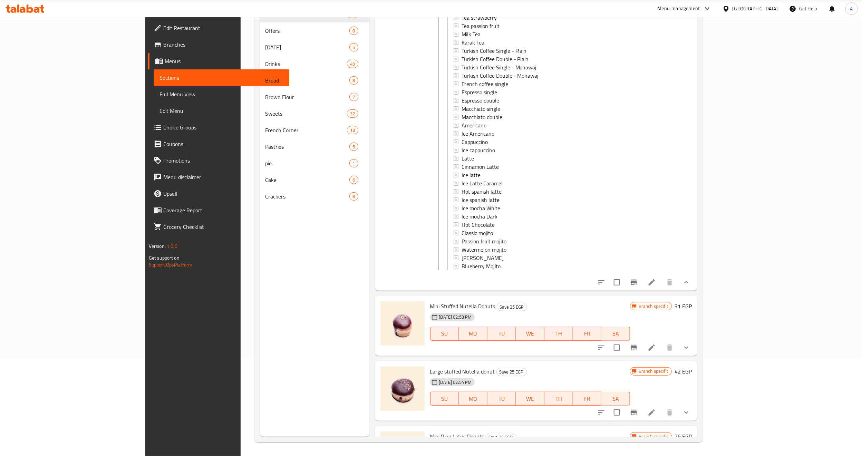
click at [690, 283] on icon "show more" at bounding box center [686, 282] width 8 height 8
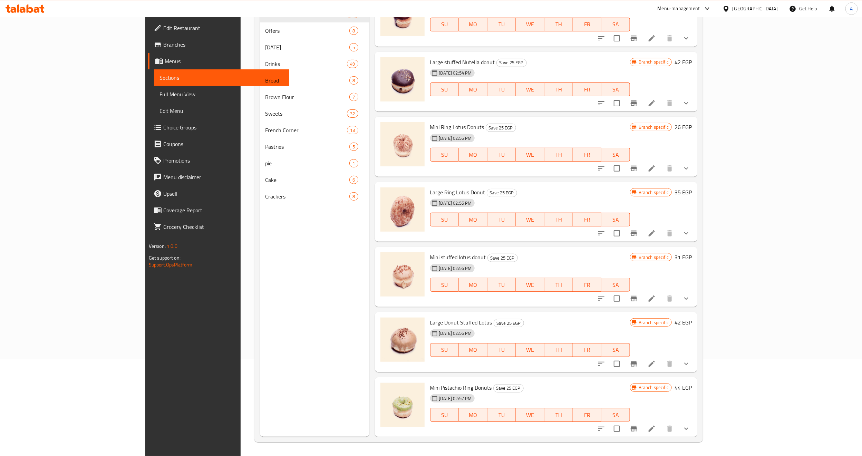
click at [260, 310] on div "Menu sections Save 25 EGP 38 Offers 8 Ramadan 5 Drinks 49 Bread 8 Brown Flour 7…" at bounding box center [314, 209] width 109 height 456
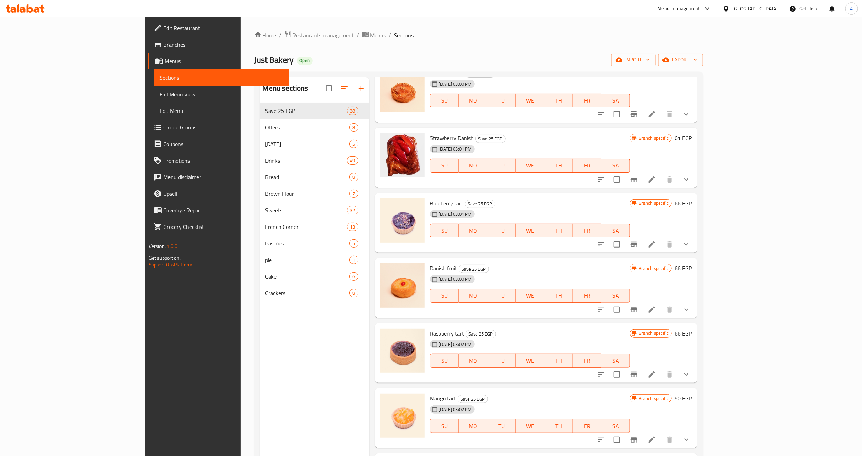
scroll to position [2054, 0]
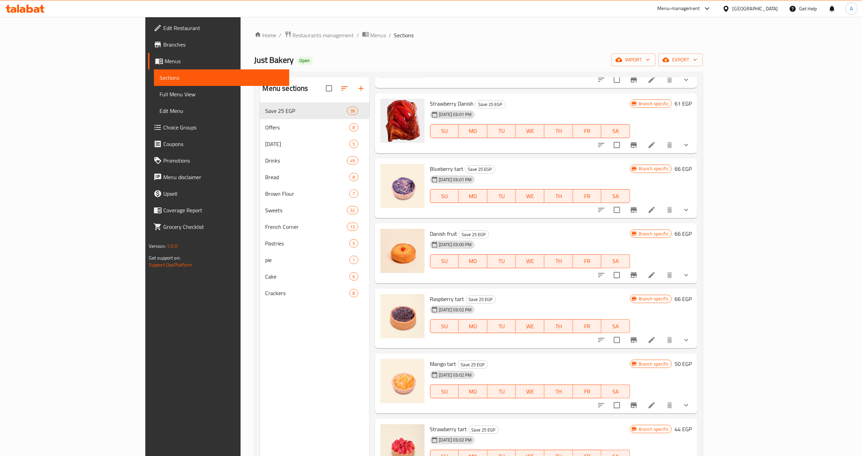
click at [475, 291] on div "Raspberry tart Save 25 EGP 03-07-2025 03:02 PM SU MO TU WE TH FR SA" at bounding box center [529, 318] width 205 height 55
click at [163, 47] on span "Branches" at bounding box center [223, 44] width 120 height 8
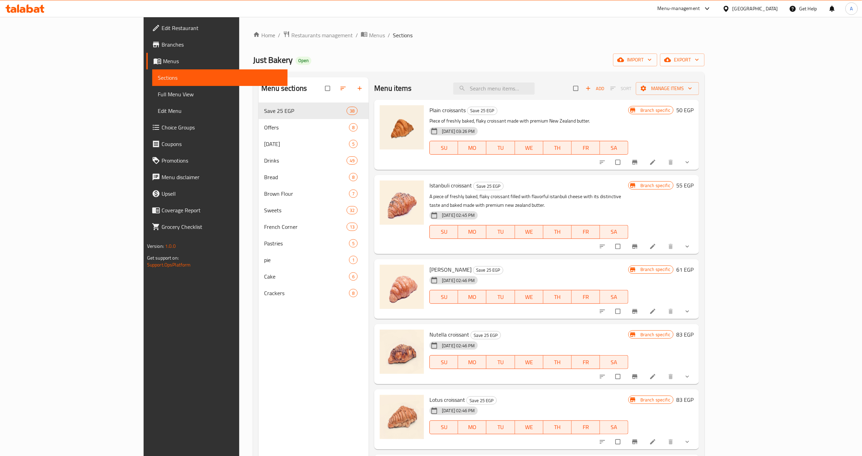
click at [162, 31] on span "Edit Restaurant" at bounding box center [222, 28] width 120 height 8
